Goal: Task Accomplishment & Management: Manage account settings

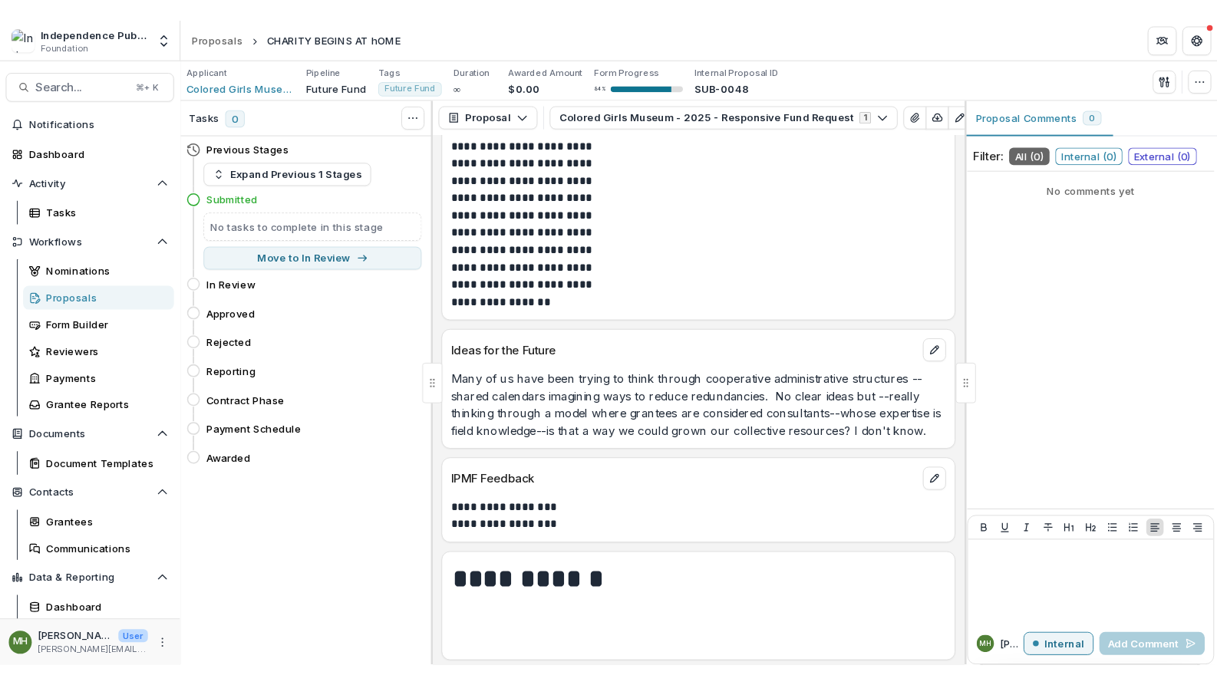
scroll to position [2889, 0]
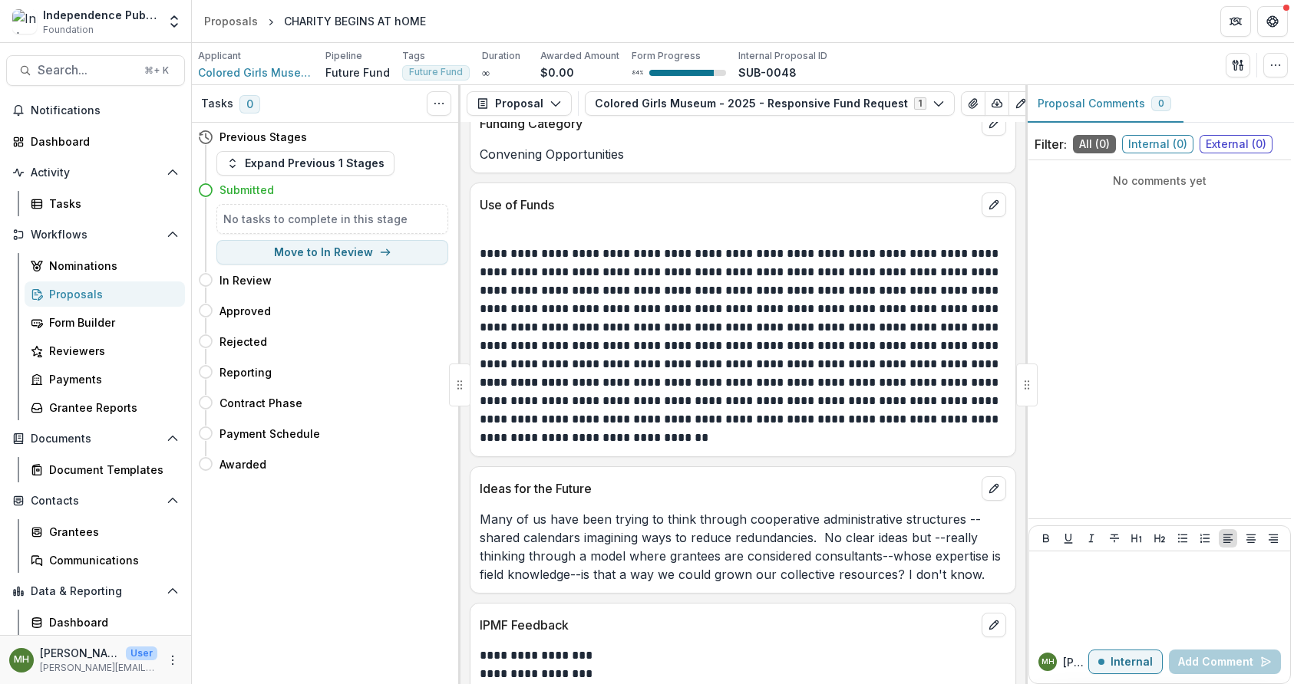
click at [530, 360] on p "**********" at bounding box center [741, 309] width 522 height 129
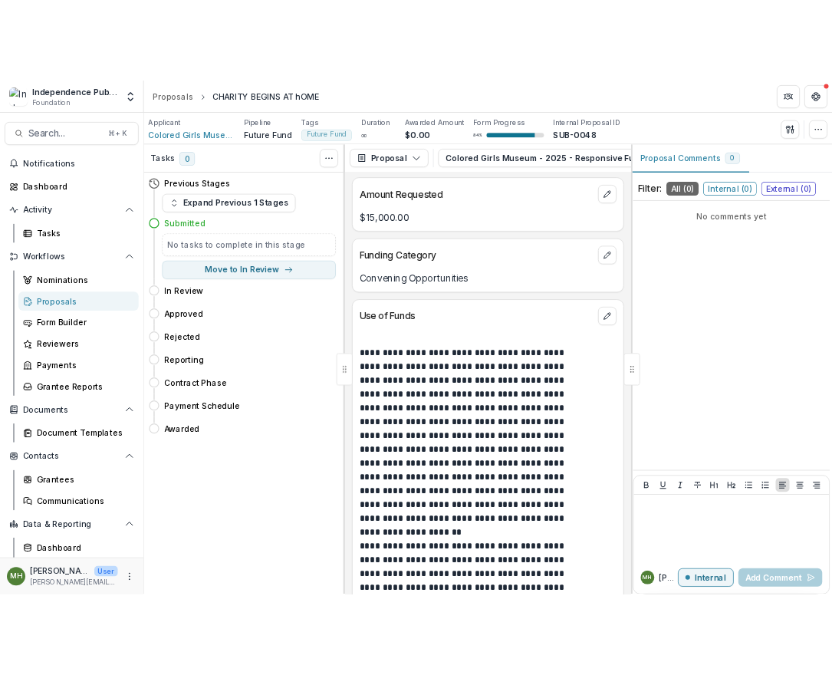
scroll to position [3221, 0]
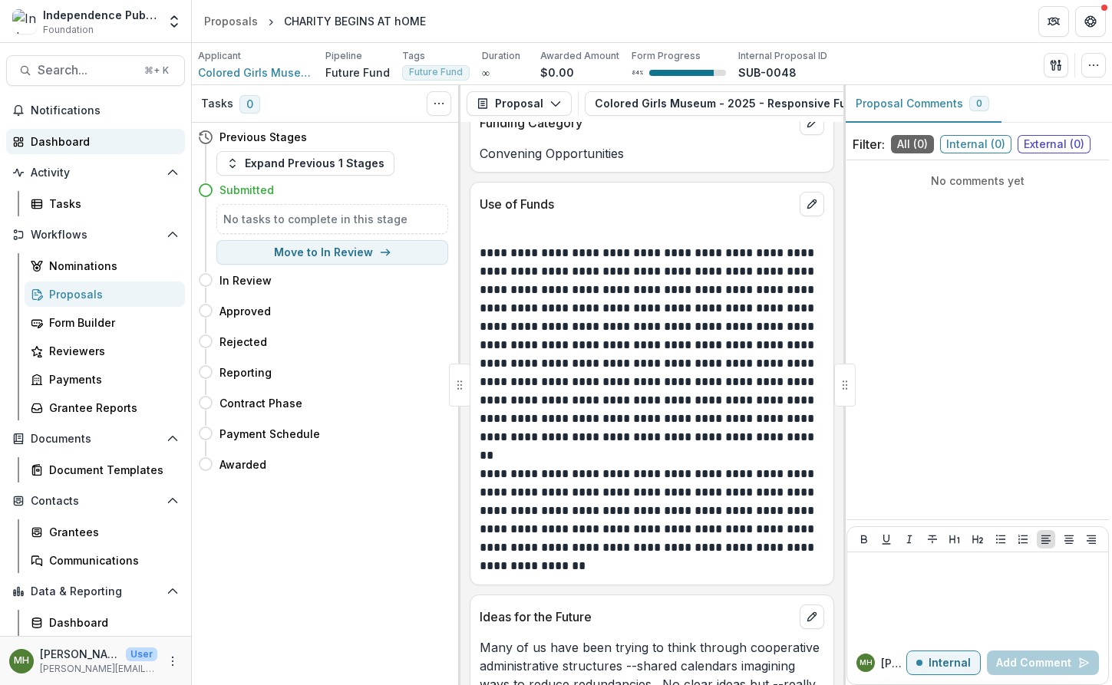
click at [63, 140] on div "Dashboard" at bounding box center [102, 141] width 142 height 16
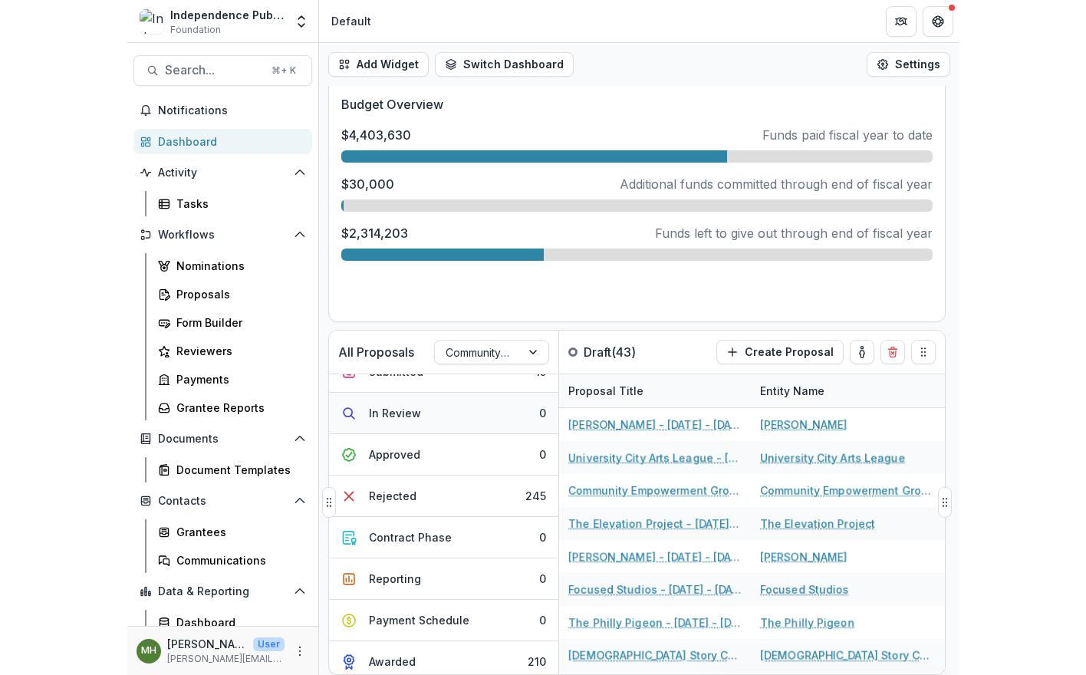
scroll to position [72, 0]
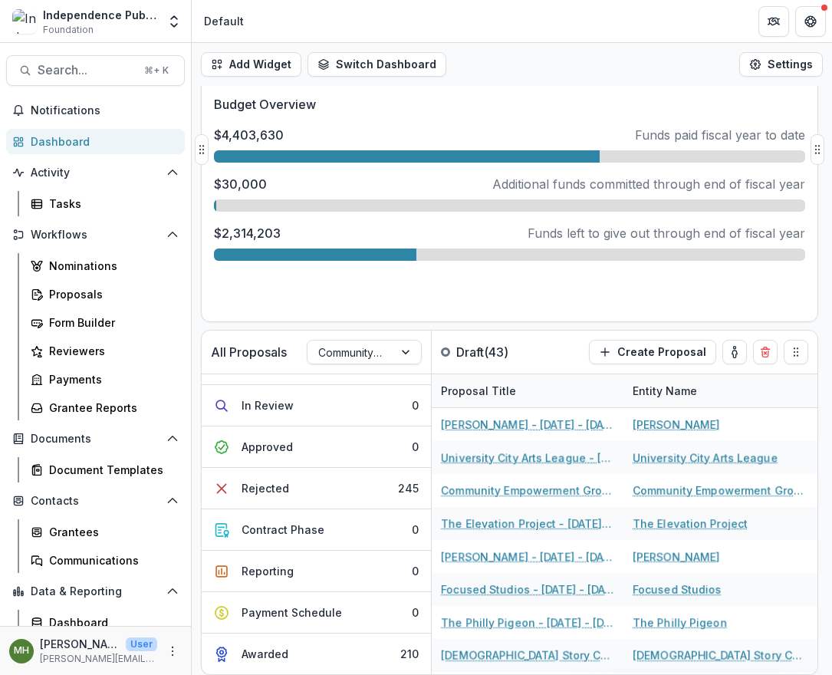
click at [463, 302] on div "Total Budget $6,747,833 Budget Year [DATE] Budget Overview $4,403,630 Funds pai…" at bounding box center [510, 171] width 616 height 301
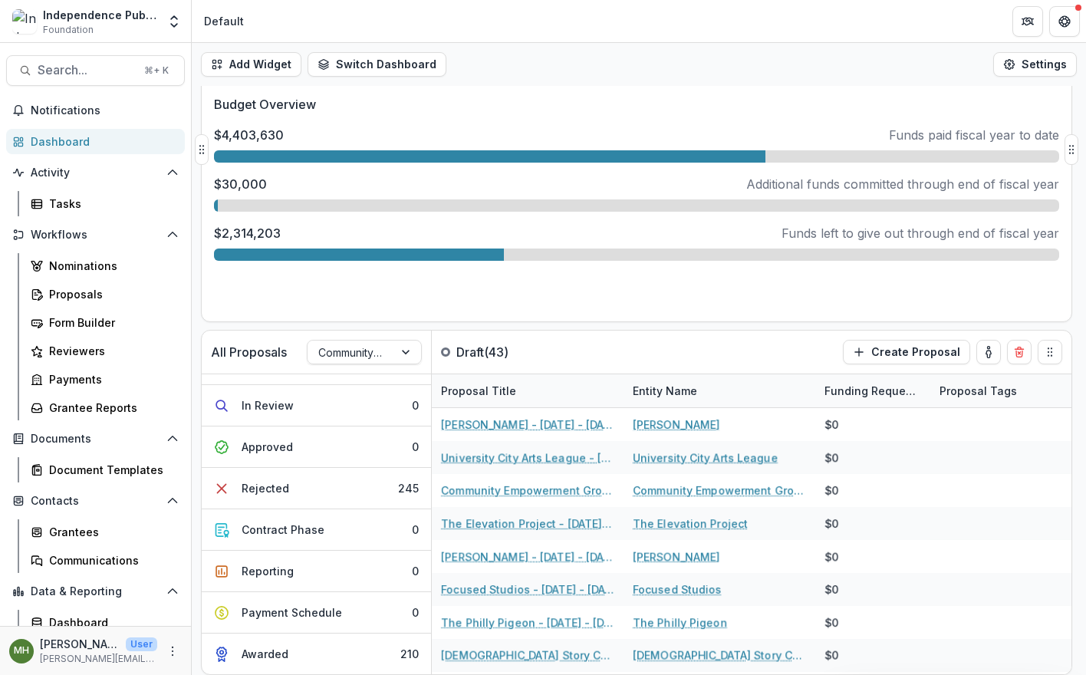
click at [564, 305] on div "Total Budget $6,747,833 Budget Year [DATE] Budget Overview $4,403,630 Funds pai…" at bounding box center [637, 171] width 870 height 301
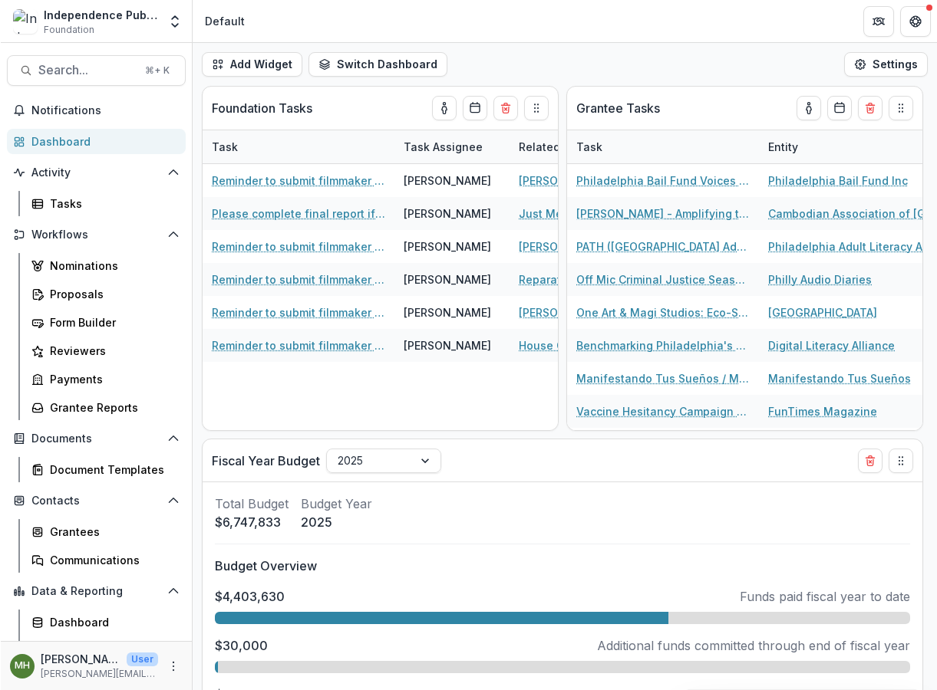
scroll to position [812, 0]
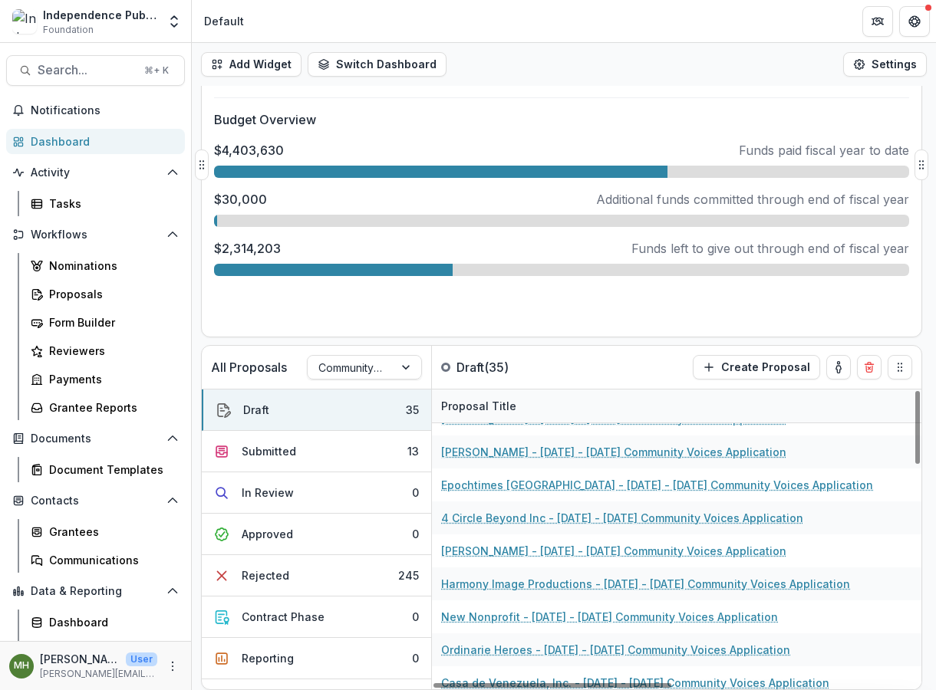
click at [562, 334] on div "Total Budget $6,747,833 Budget Year [DATE] Budget Overview $4,403,630 Funds pai…" at bounding box center [562, 186] width 720 height 301
click at [594, 343] on div "Add Widget Switch Dashboard Default New Dashboard Settings All Proposals Commun…" at bounding box center [564, 367] width 744 height 648
click at [813, 98] on div "Total Budget $6,747,833 Budget Year [DATE] Budget Overview $4,403,630 Funds pai…" at bounding box center [562, 186] width 720 height 301
click at [575, 395] on div "Proposal Title" at bounding box center [676, 406] width 488 height 33
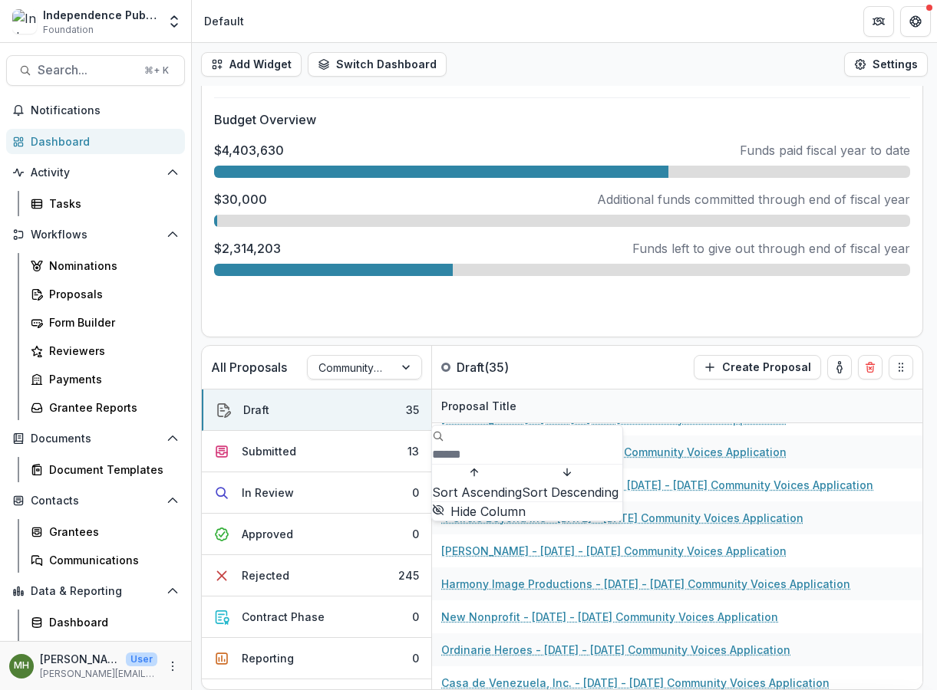
click at [574, 64] on div "Add Widget Switch Dashboard Default New Dashboard Settings" at bounding box center [564, 64] width 745 height 43
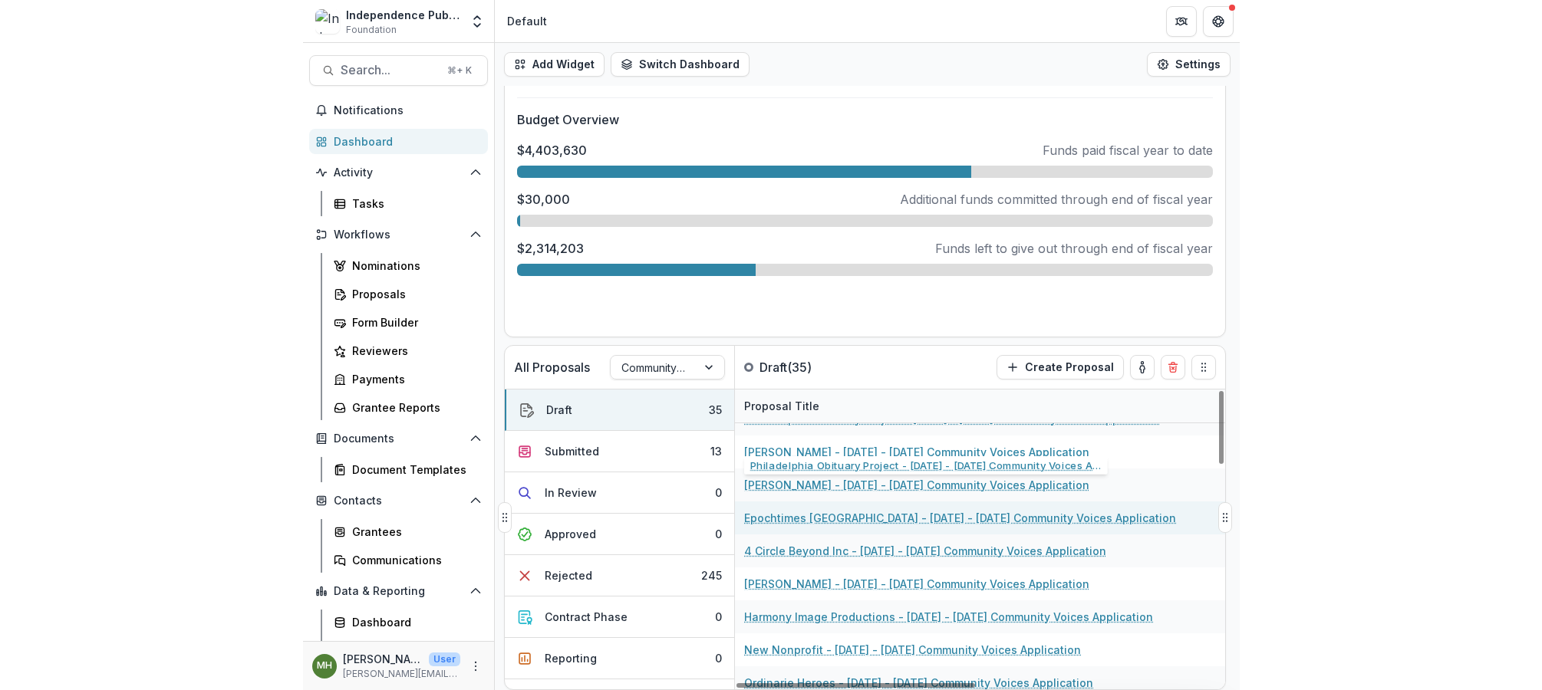
scroll to position [783, 0]
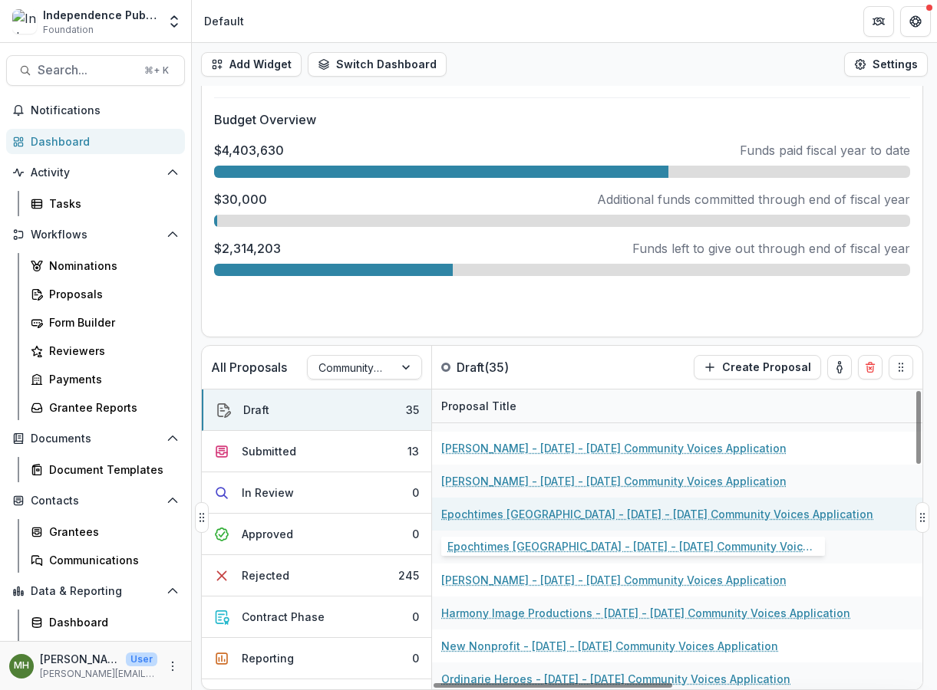
click at [582, 517] on link "Epochtimes [GEOGRAPHIC_DATA] - [DATE] - [DATE] Community Voices Application" at bounding box center [657, 514] width 432 height 16
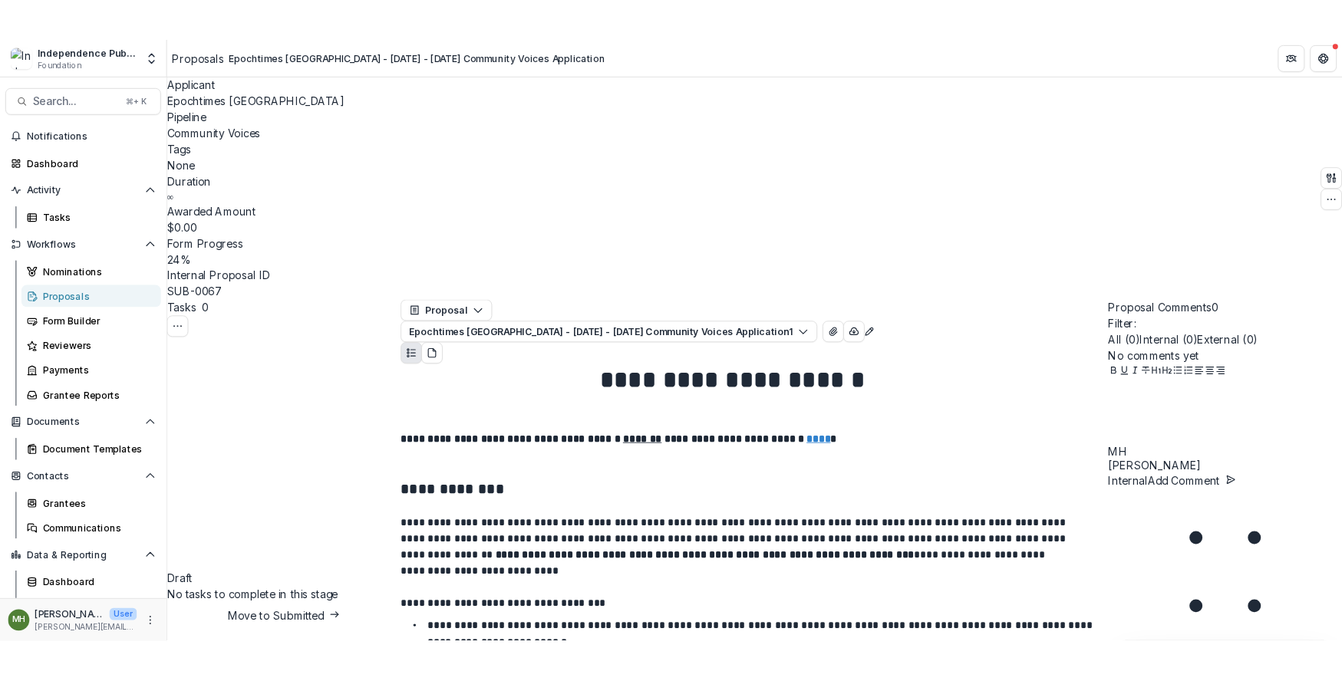
scroll to position [4964, 0]
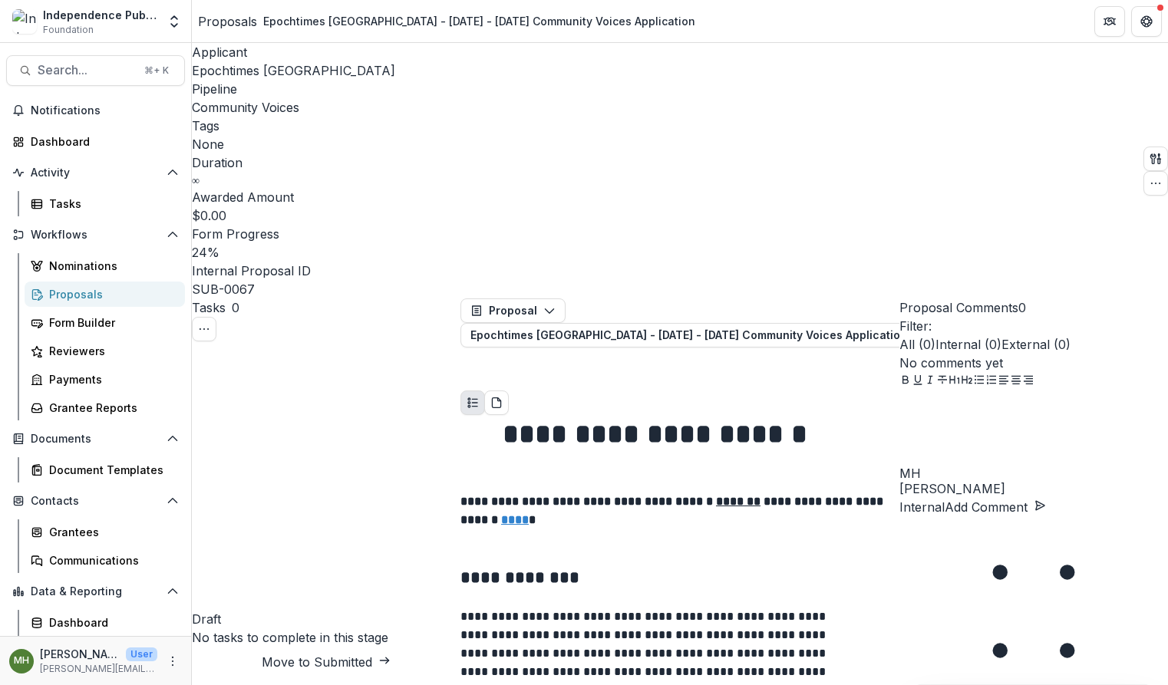
scroll to position [5937, 0]
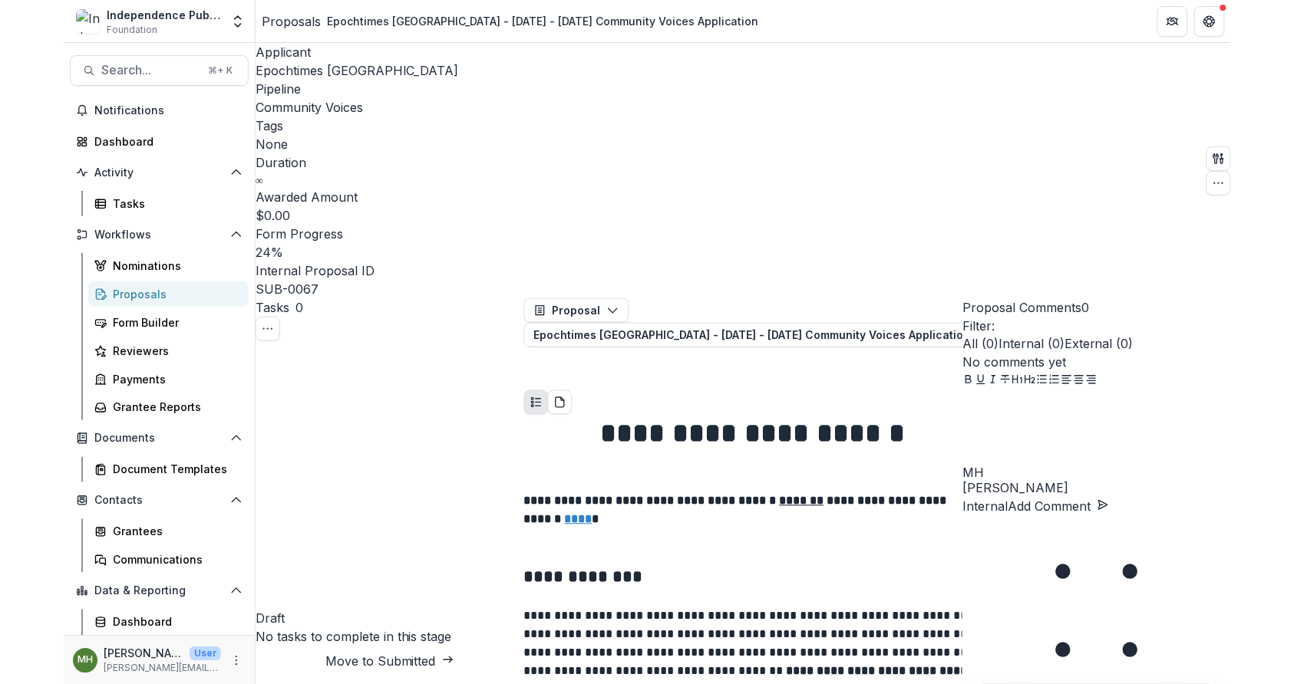
scroll to position [6033, 0]
